Goal: Information Seeking & Learning: Find specific fact

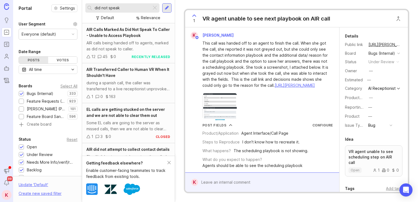
scroll to position [641, 0]
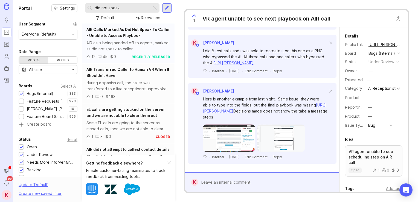
click at [122, 38] on div "AIR Calls Marked As Did Not Speak To Caller - Unable to Access Playbook" at bounding box center [128, 33] width 84 height 12
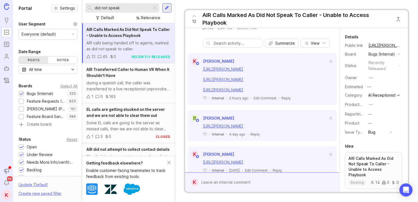
scroll to position [116, 0]
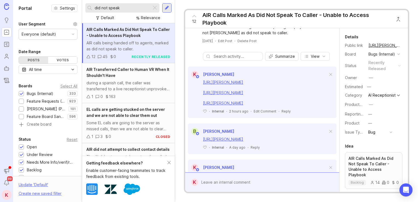
drag, startPoint x: 274, startPoint y: 84, endPoint x: 272, endPoint y: 62, distance: 22.2
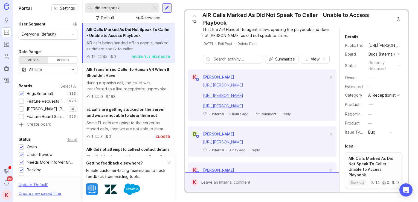
click at [243, 87] on link "[URL][PERSON_NAME]" at bounding box center [223, 85] width 40 height 5
click at [242, 98] on link "[URL][PERSON_NAME]" at bounding box center [223, 95] width 40 height 5
click at [279, 109] on div "[URL][PERSON_NAME]" at bounding box center [265, 106] width 125 height 6
click at [243, 108] on link "[URL][PERSON_NAME]" at bounding box center [223, 105] width 40 height 5
drag, startPoint x: 265, startPoint y: 108, endPoint x: 270, endPoint y: 155, distance: 47.5
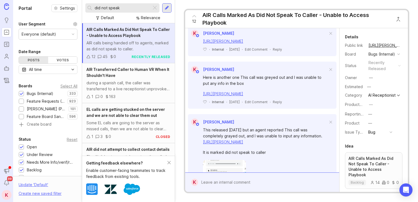
scroll to position [255, 0]
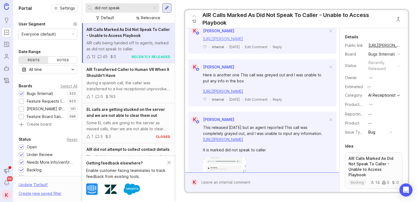
click at [243, 41] on link "[URL][PERSON_NAME]" at bounding box center [223, 38] width 40 height 5
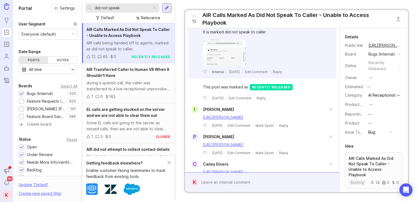
scroll to position [346, 0]
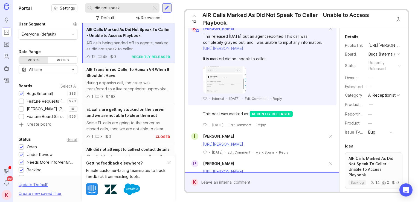
click at [243, 51] on link "[URL][PERSON_NAME]" at bounding box center [223, 48] width 40 height 5
click at [140, 71] on span "AIR Transferred Caller to Human VR When It Shouldn't Have" at bounding box center [127, 72] width 83 height 11
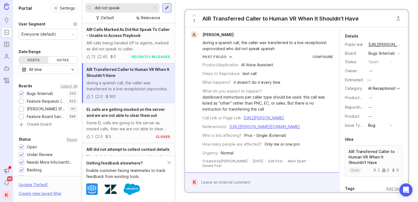
scroll to position [12, 0]
drag, startPoint x: 284, startPoint y: 60, endPoint x: 283, endPoint y: 132, distance: 71.4
drag, startPoint x: 121, startPoint y: 118, endPoint x: 122, endPoint y: 142, distance: 24.1
click at [156, 6] on div at bounding box center [155, 7] width 7 height 7
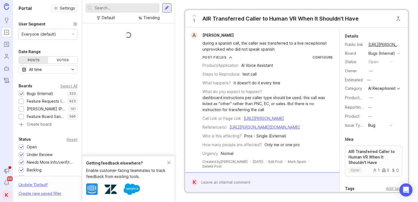
scroll to position [196, 0]
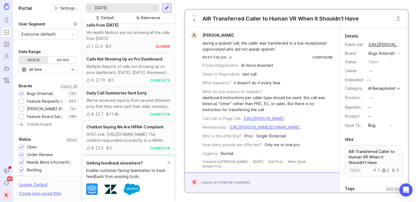
scroll to position [254, 0]
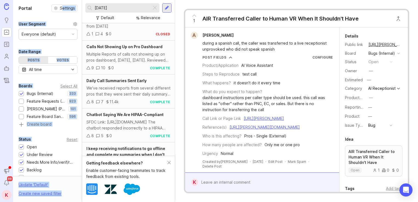
drag, startPoint x: 85, startPoint y: 8, endPoint x: 59, endPoint y: 2, distance: 26.7
click at [59, 2] on div "Portal Settings User Segment Everyone (default) Date Range Posts Votes All time…" at bounding box center [215, 101] width 405 height 202
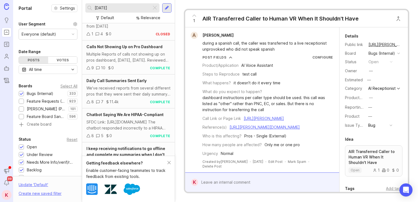
drag, startPoint x: 59, startPoint y: 2, endPoint x: 123, endPoint y: 7, distance: 64.5
click at [123, 7] on input "[DATE]" at bounding box center [122, 8] width 55 height 6
type input "summary date"
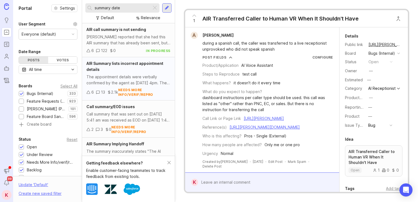
drag, startPoint x: 128, startPoint y: 44, endPoint x: 140, endPoint y: 100, distance: 57.2
